Goal: Information Seeking & Learning: Find specific page/section

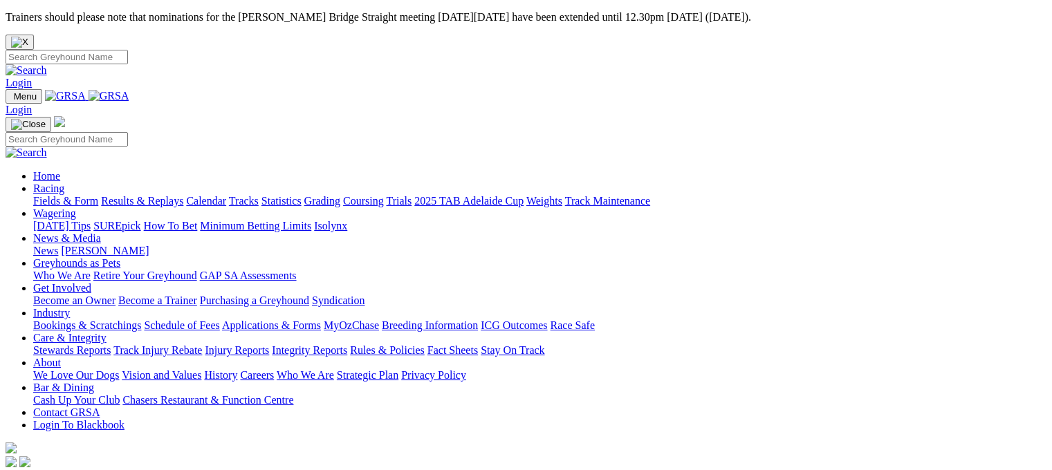
click at [43, 195] on link "Fields & Form" at bounding box center [65, 201] width 65 height 12
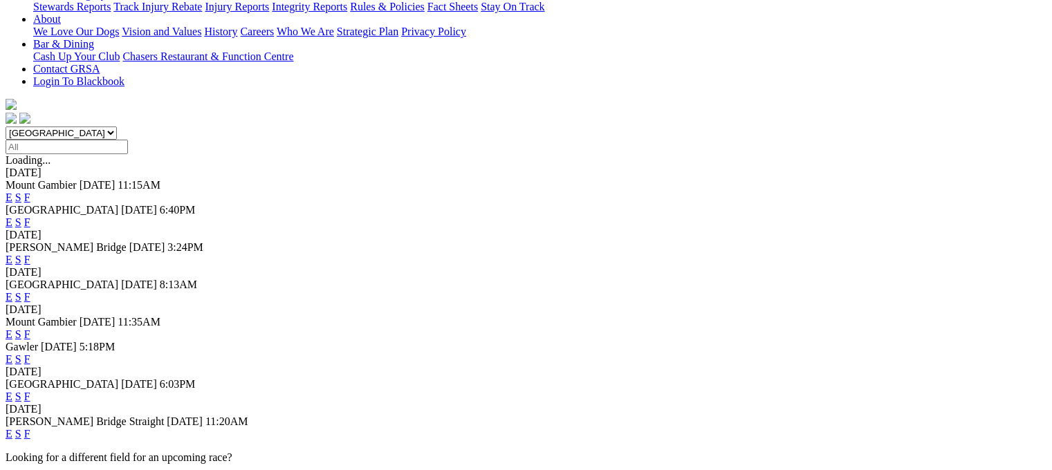
scroll to position [387, 0]
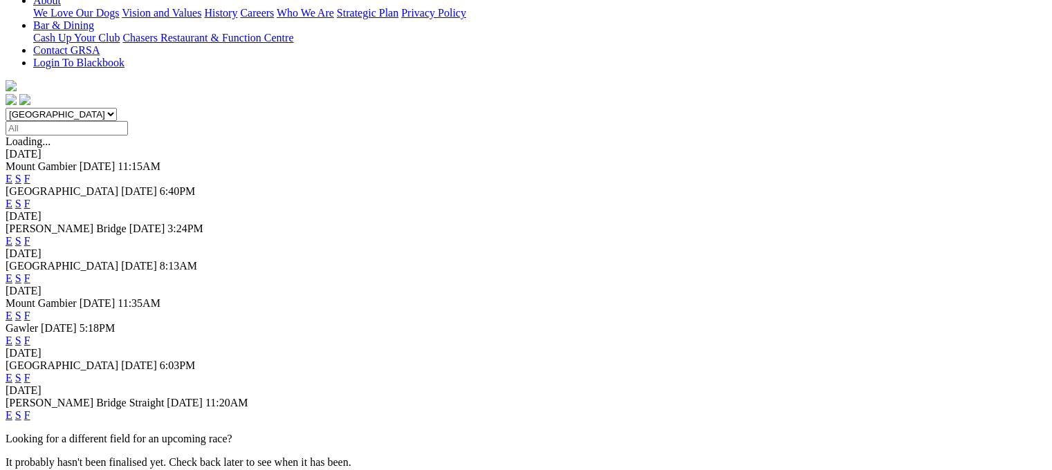
click at [30, 335] on link "F" at bounding box center [27, 341] width 6 height 12
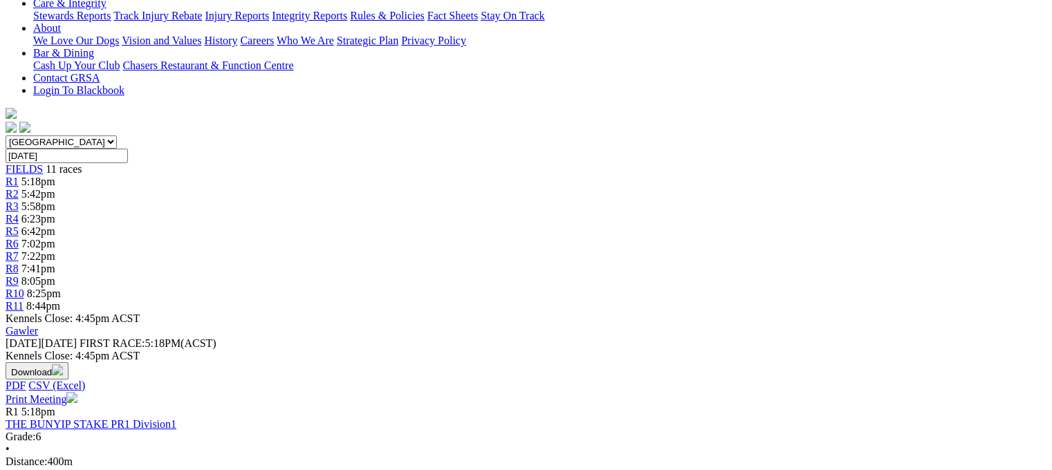
scroll to position [267, 0]
